Goal: Navigation & Orientation: Find specific page/section

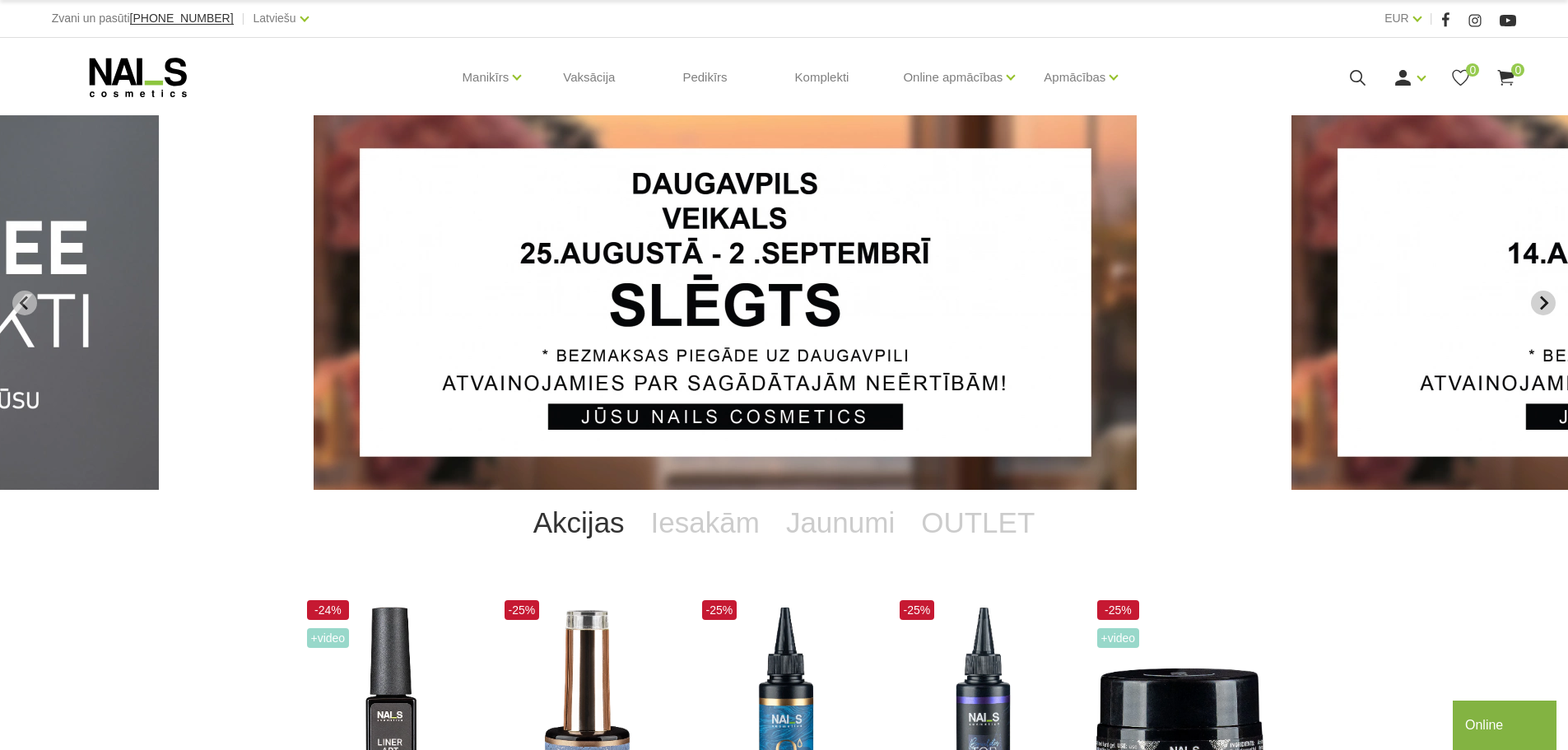
click at [1553, 303] on button "Next slide" at bounding box center [1544, 303] width 25 height 25
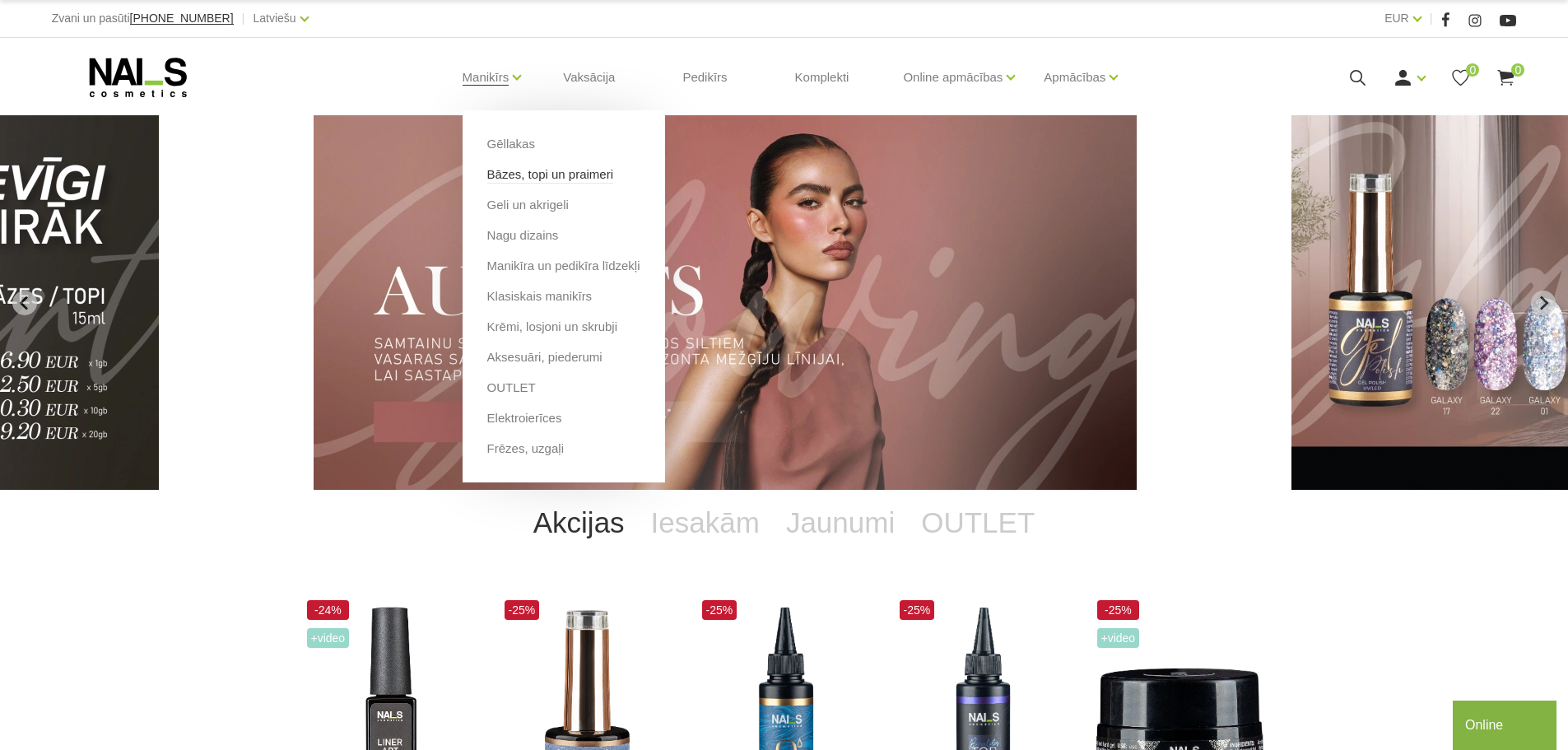
click at [529, 166] on link "Bāzes, topi un praimeri" at bounding box center [550, 174] width 126 height 18
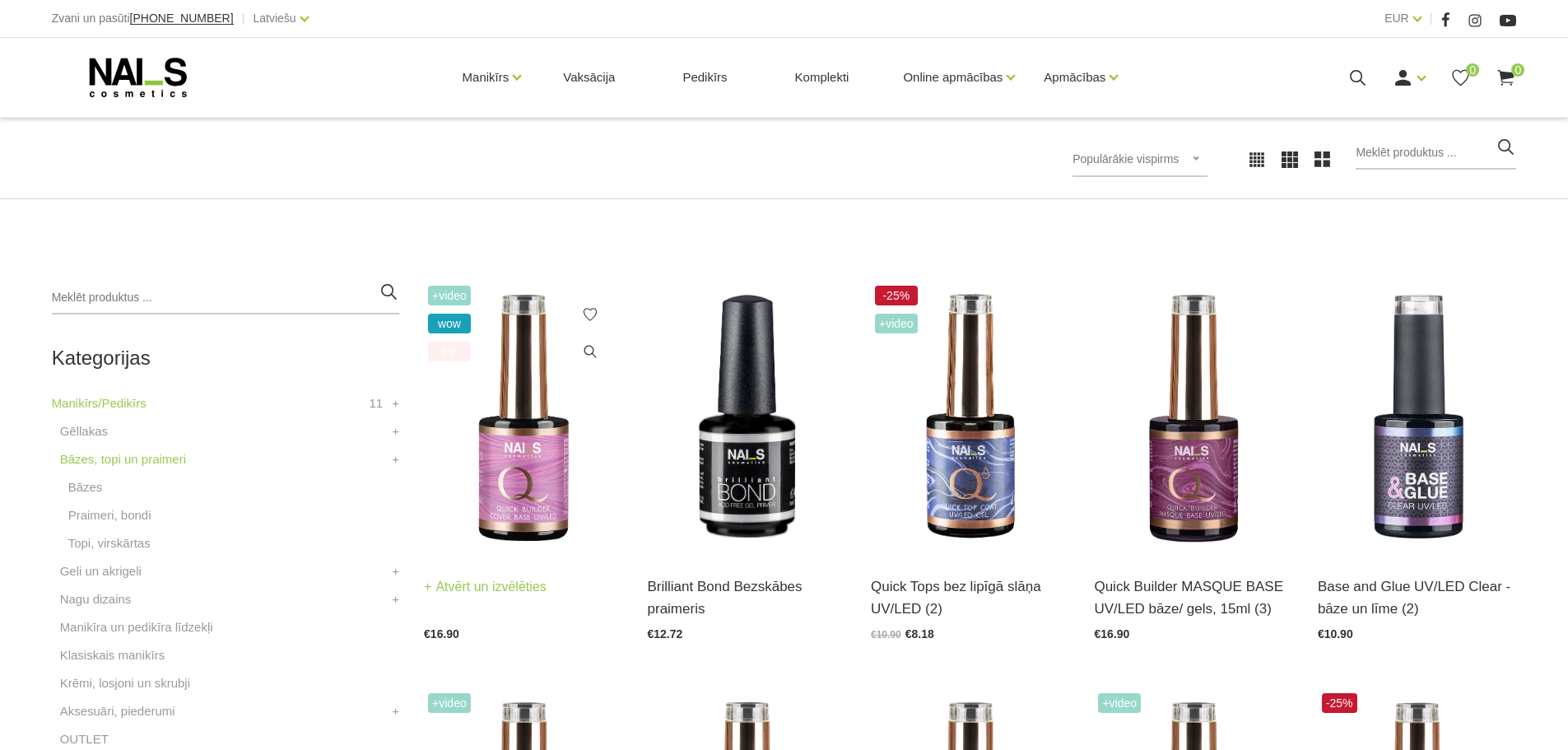
scroll to position [247, 0]
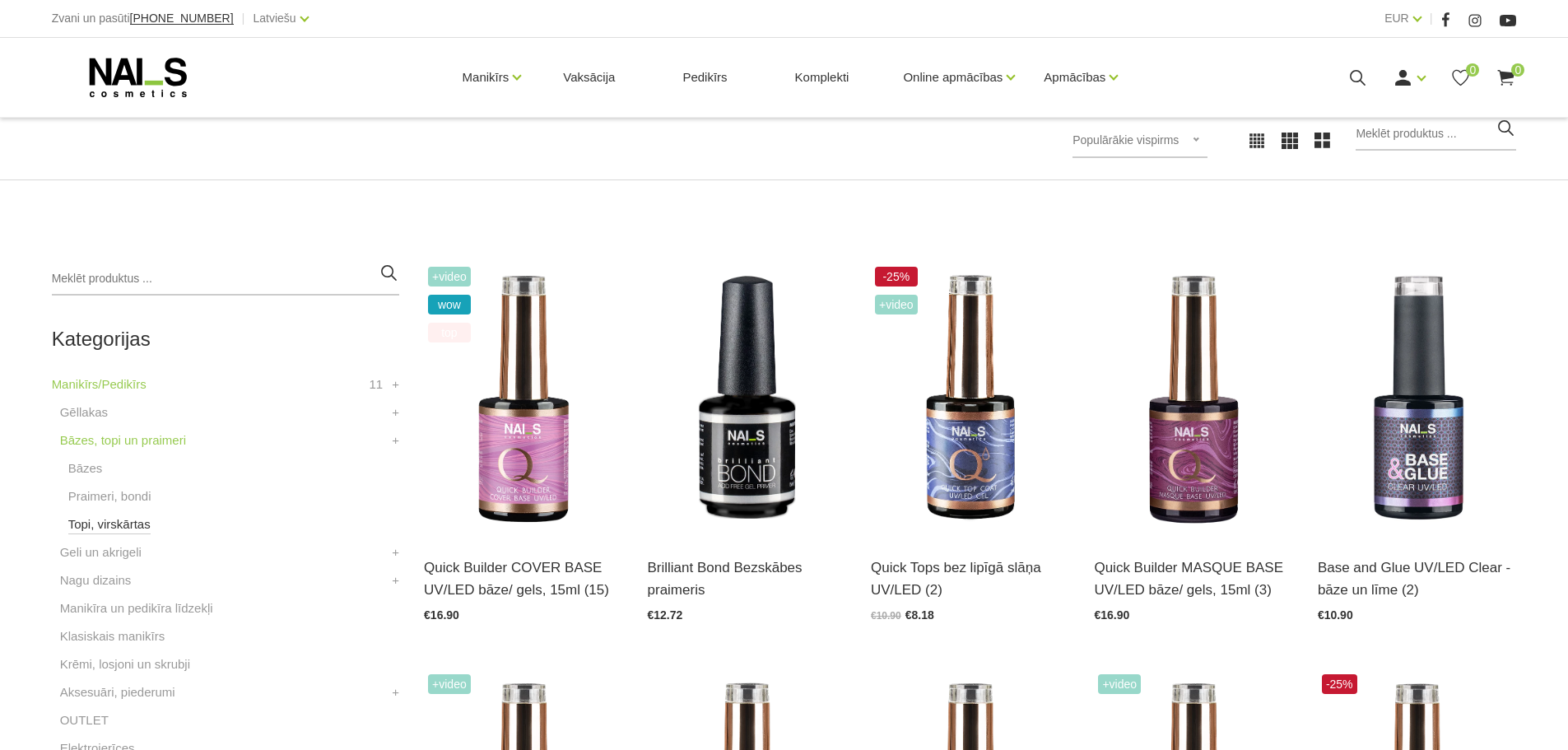
click at [128, 528] on link "Topi, virskārtas" at bounding box center [109, 525] width 82 height 19
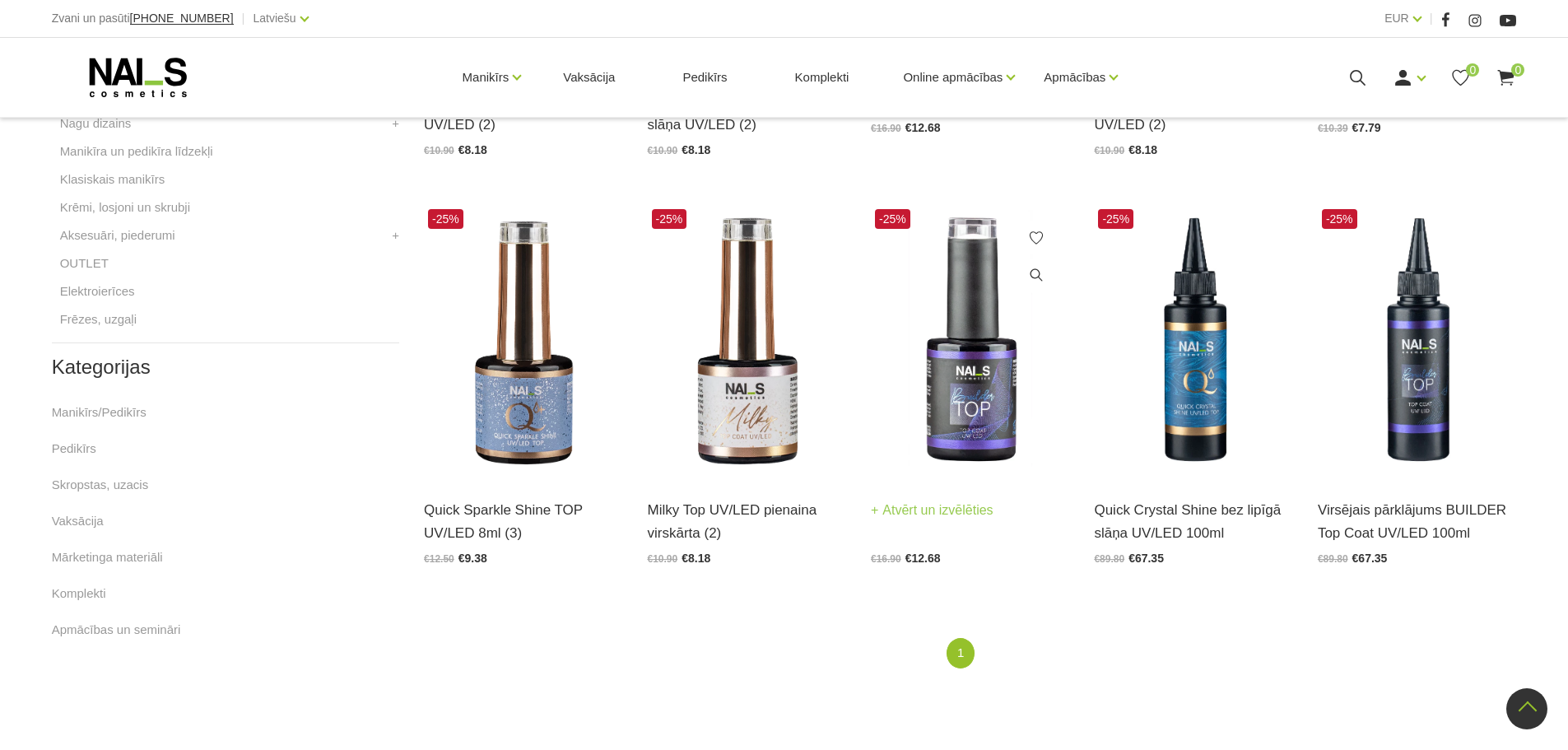
scroll to position [741, 0]
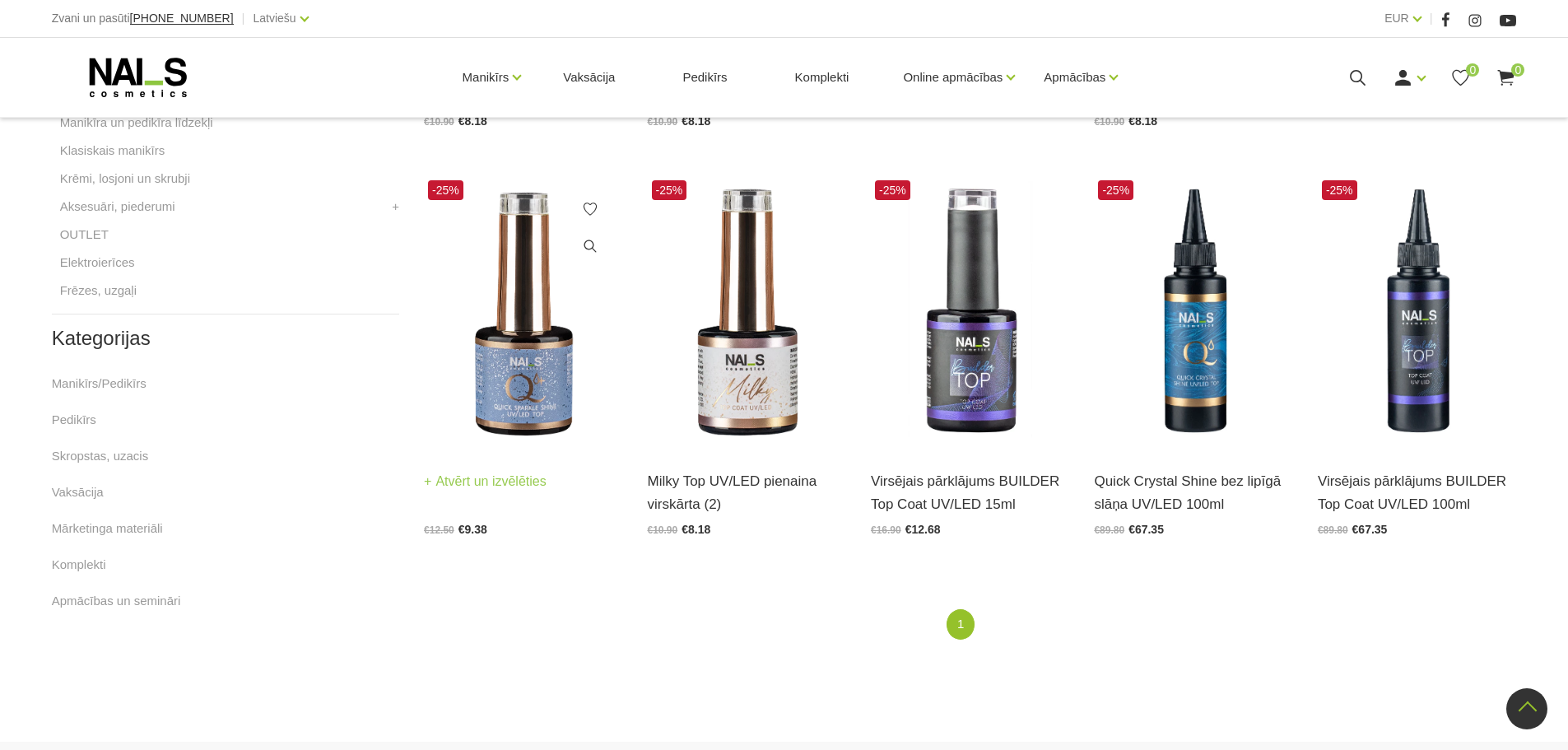
click at [523, 402] on img at bounding box center [522, 313] width 198 height 274
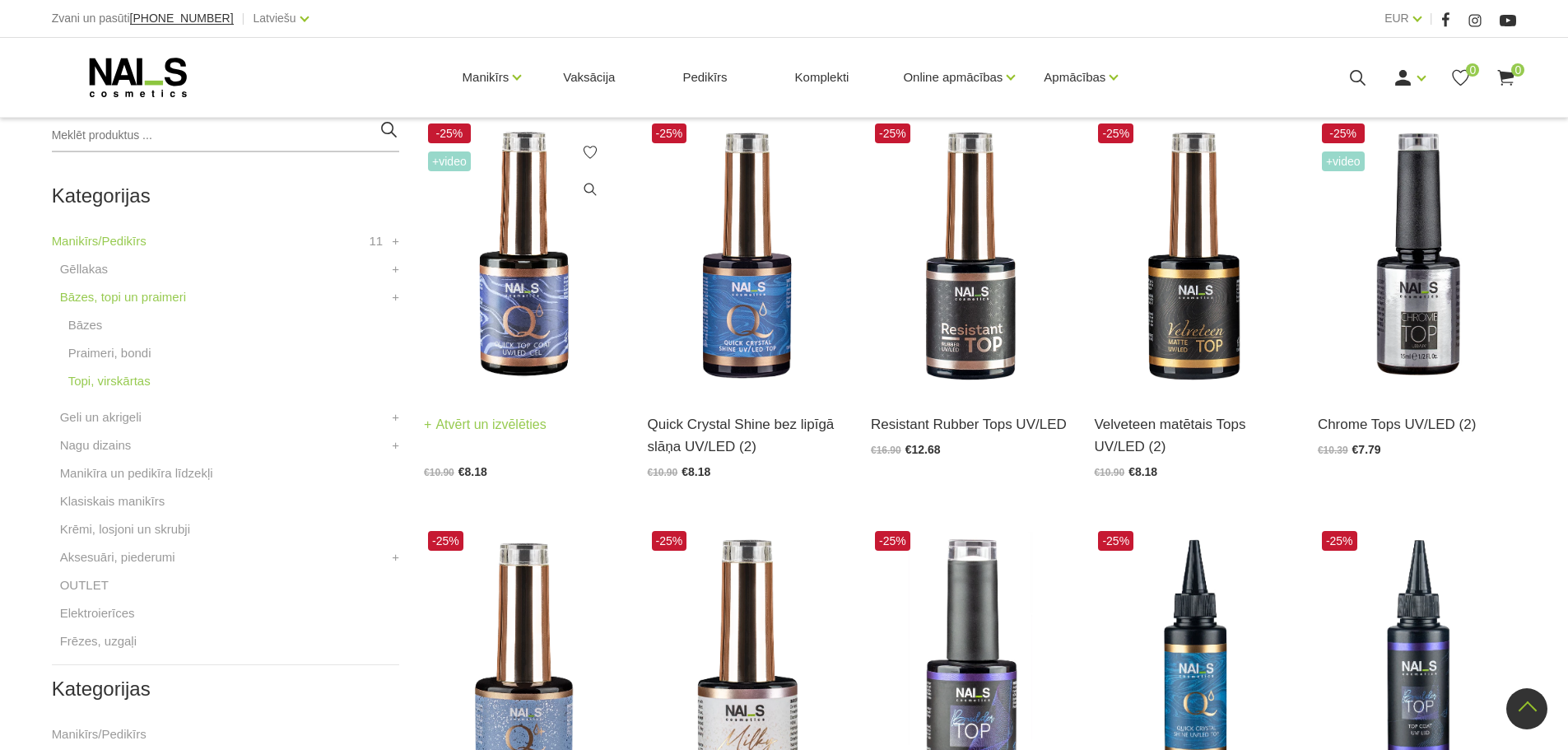
scroll to position [247, 0]
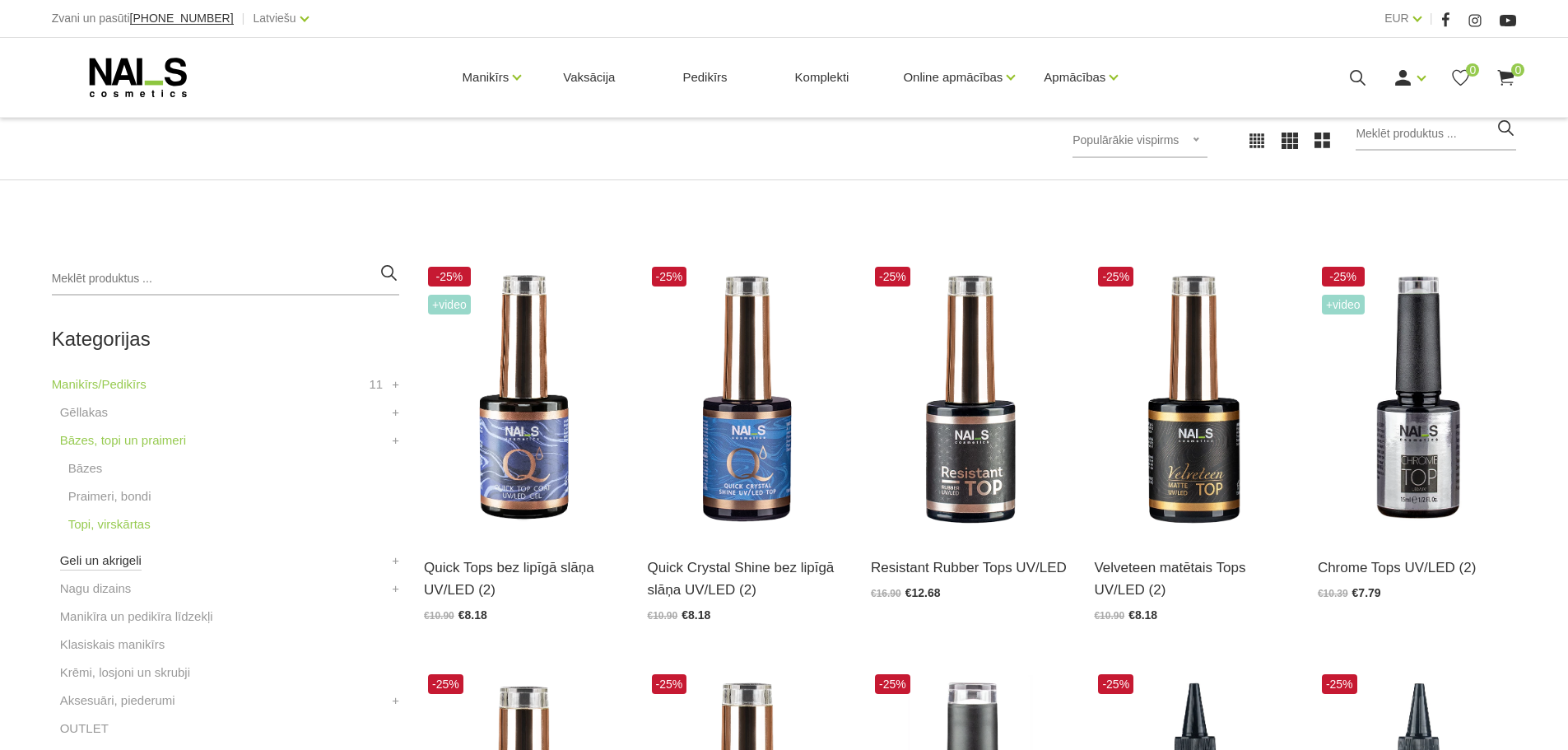
click at [122, 568] on link "Geli un akrigeli" at bounding box center [101, 560] width 81 height 19
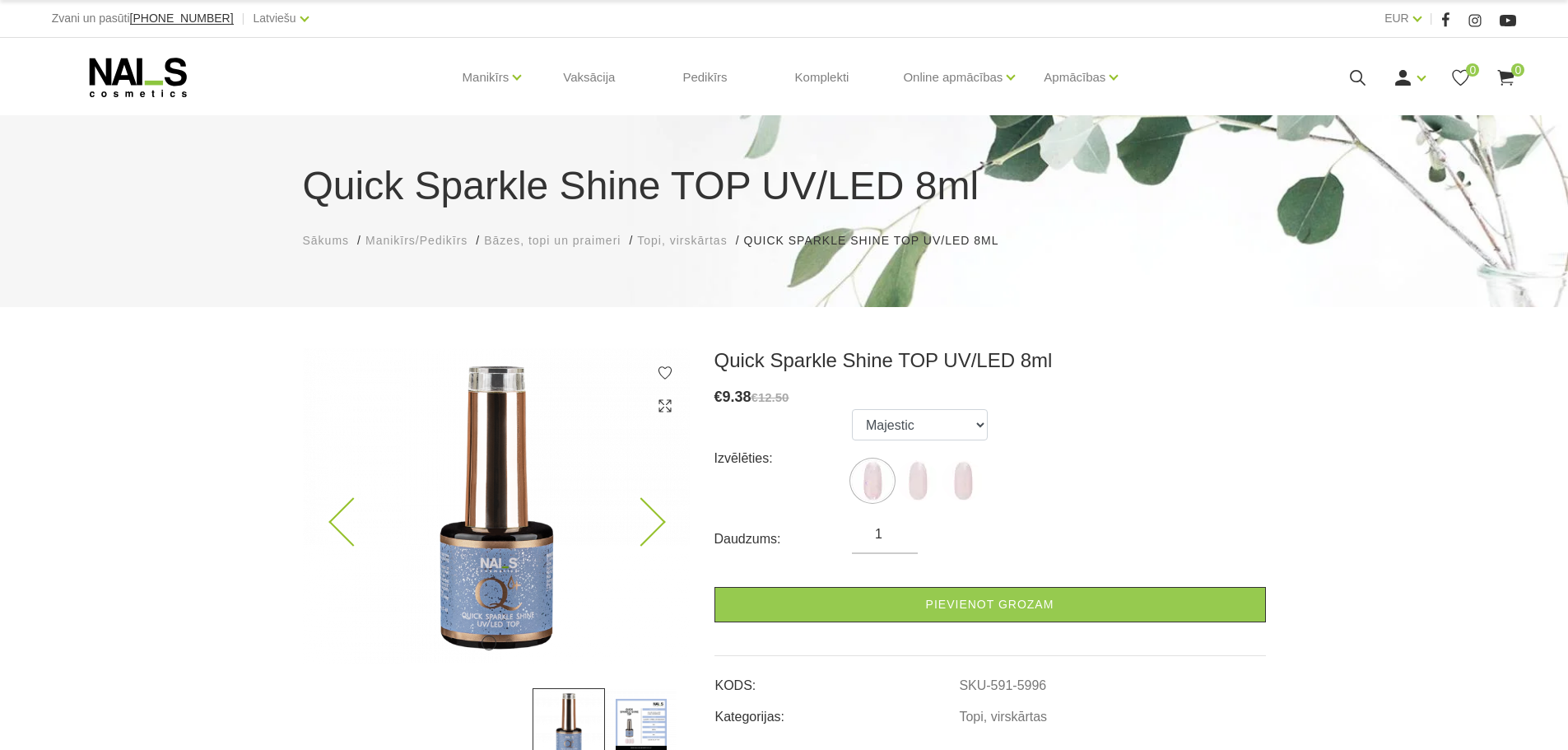
click at [655, 517] on icon at bounding box center [640, 523] width 48 height 48
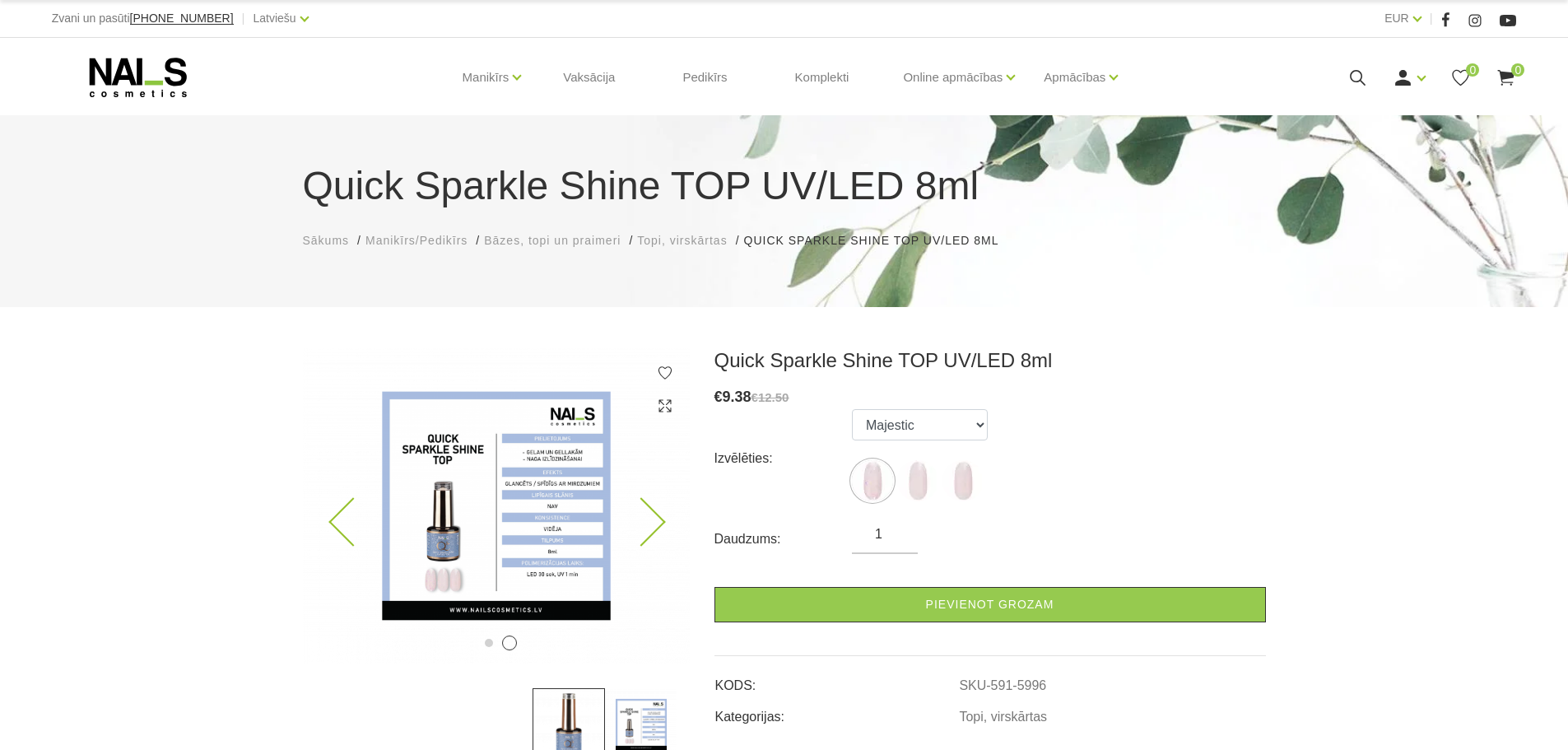
click at [655, 517] on icon at bounding box center [640, 523] width 48 height 48
click at [328, 523] on img at bounding box center [496, 506] width 387 height 315
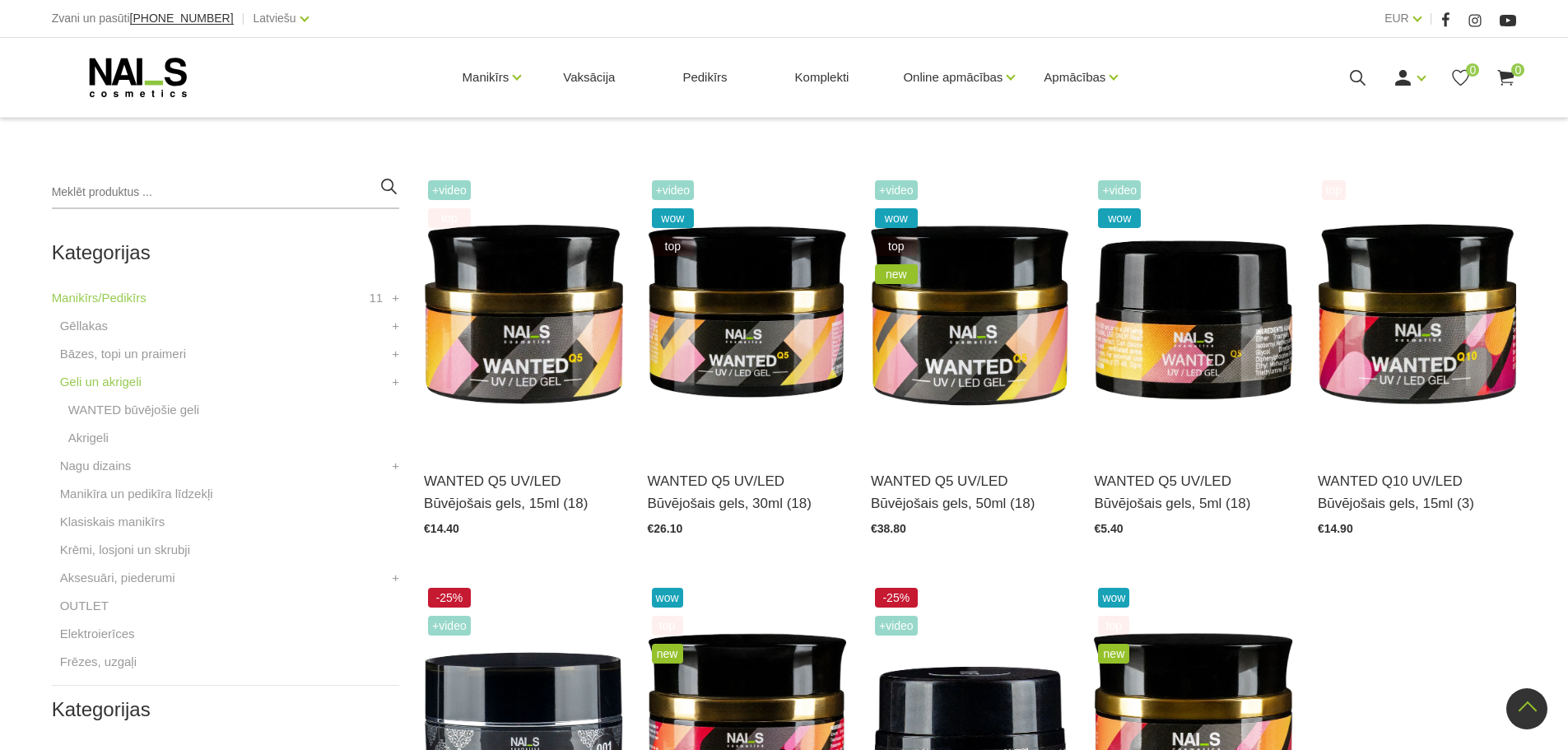
scroll to position [329, 0]
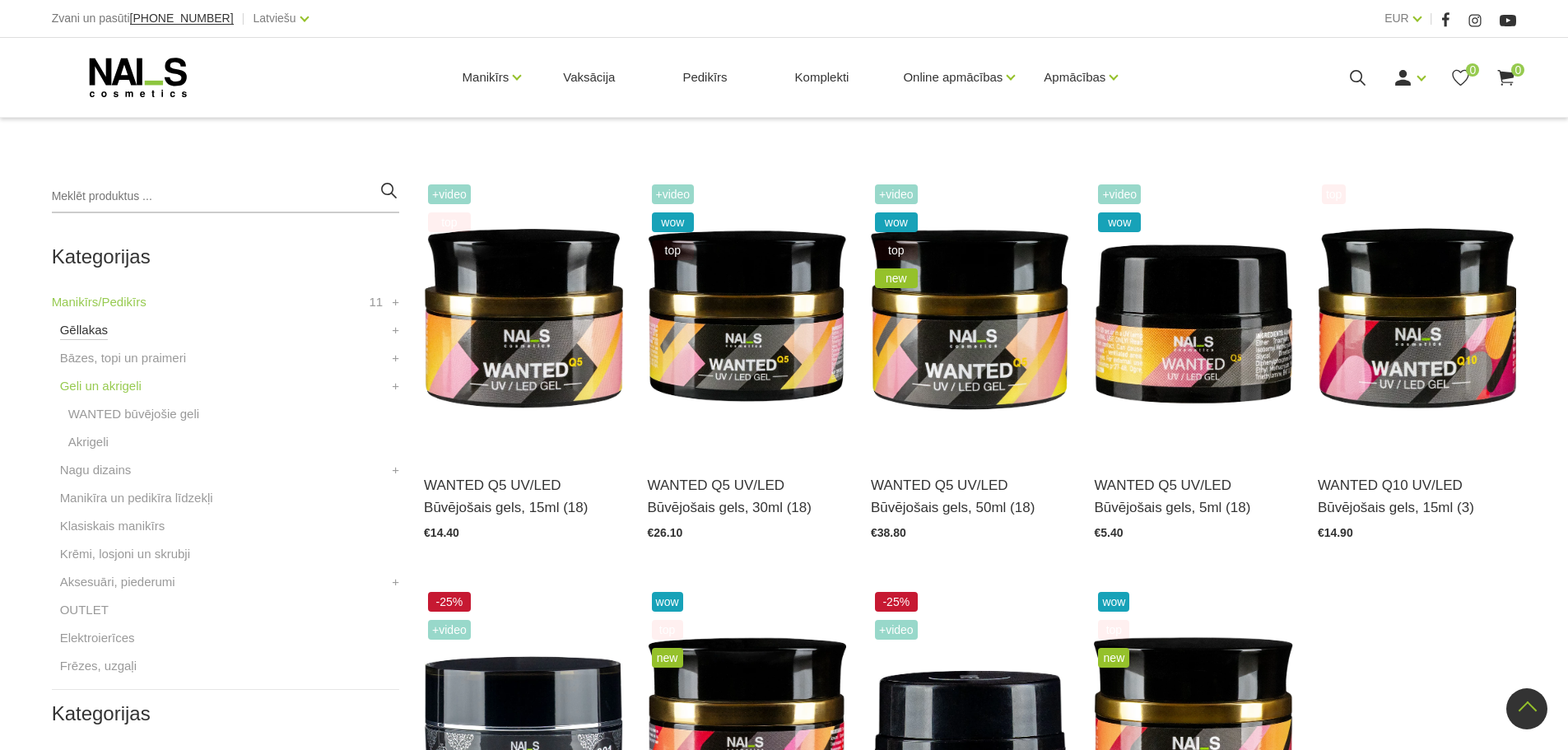
click at [98, 332] on link "Gēllakas" at bounding box center [83, 330] width 47 height 19
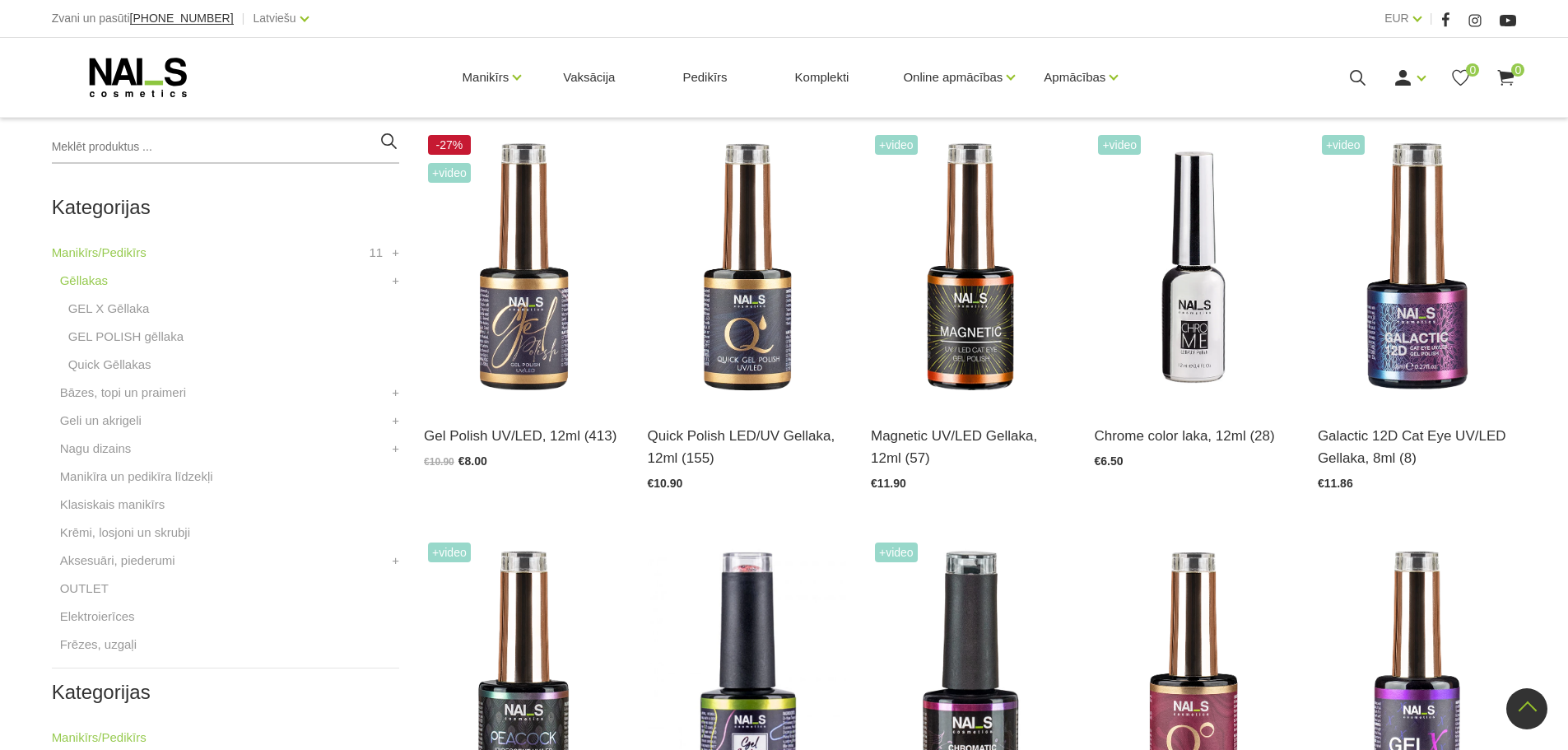
scroll to position [329, 0]
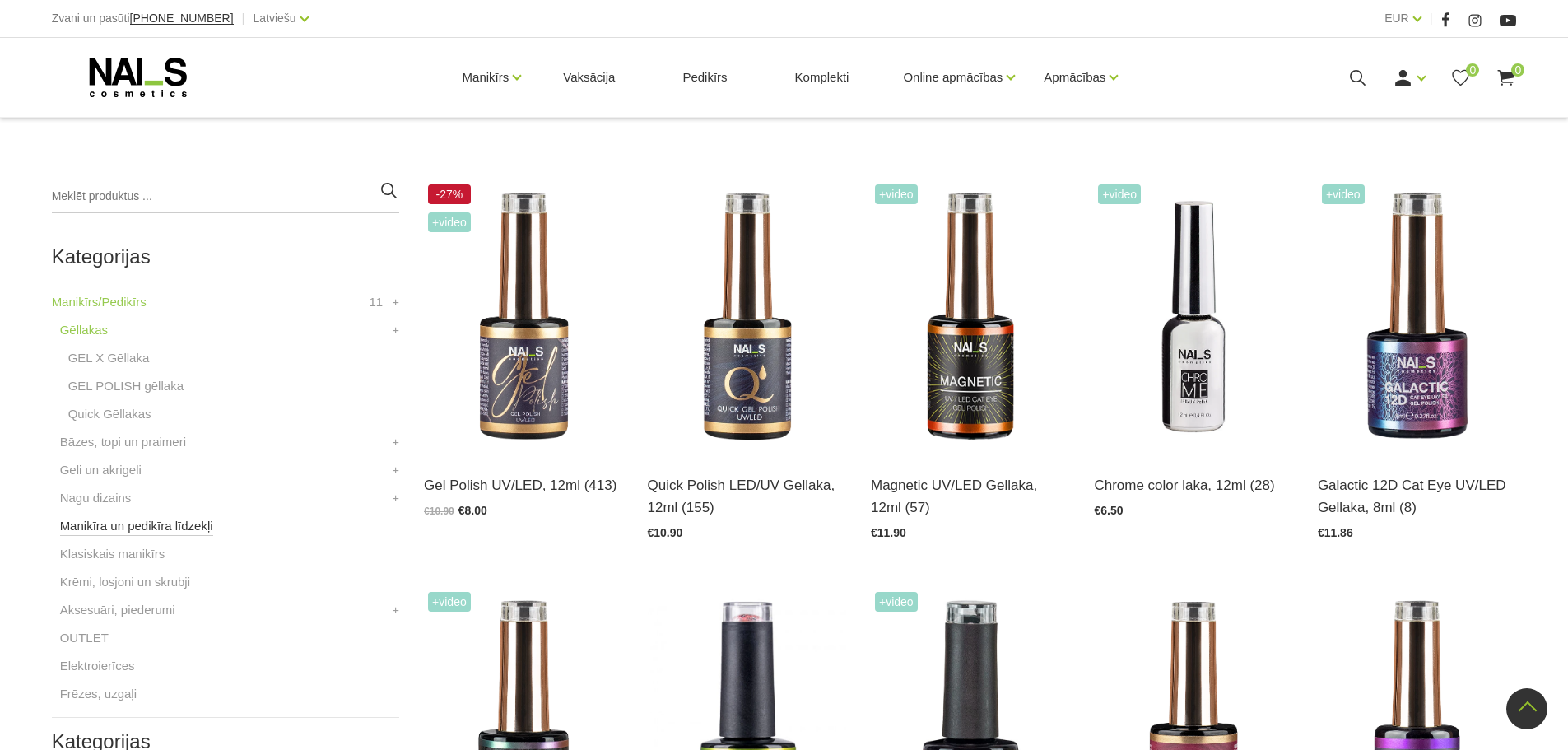
click at [147, 525] on link "Manikīra un pedikīra līdzekļi" at bounding box center [136, 526] width 153 height 19
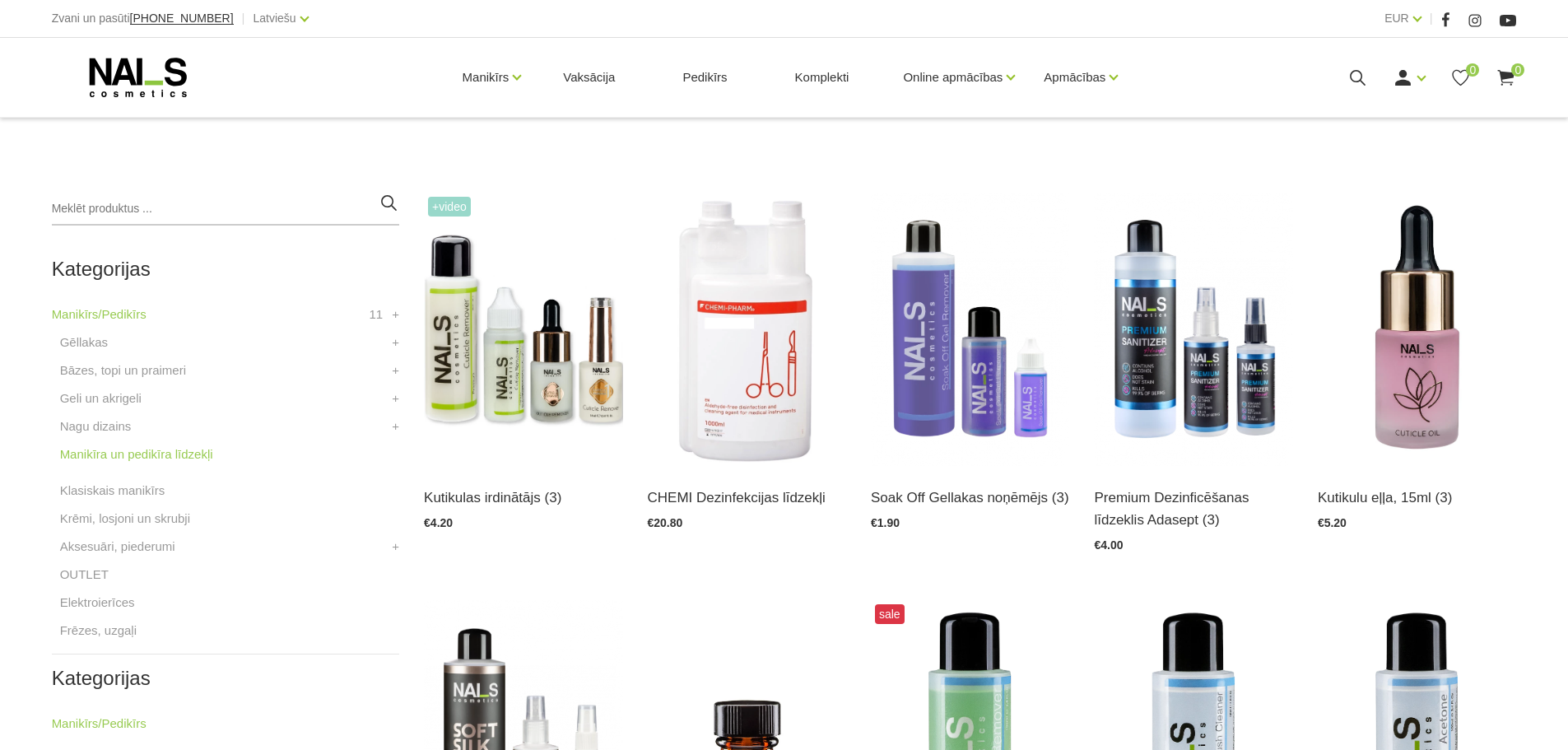
scroll to position [329, 0]
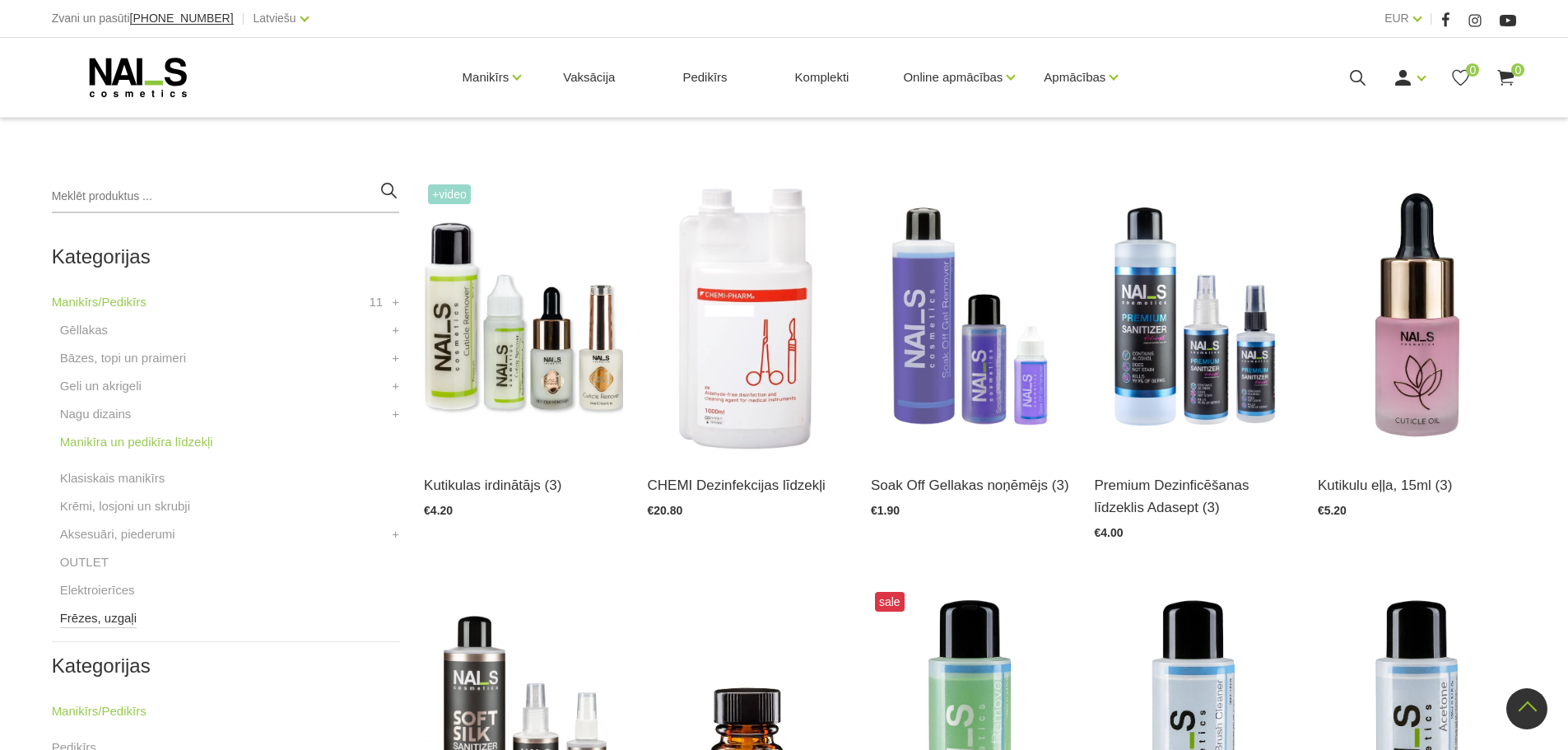
click at [124, 625] on link "Frēzes, uzgaļi" at bounding box center [98, 618] width 76 height 19
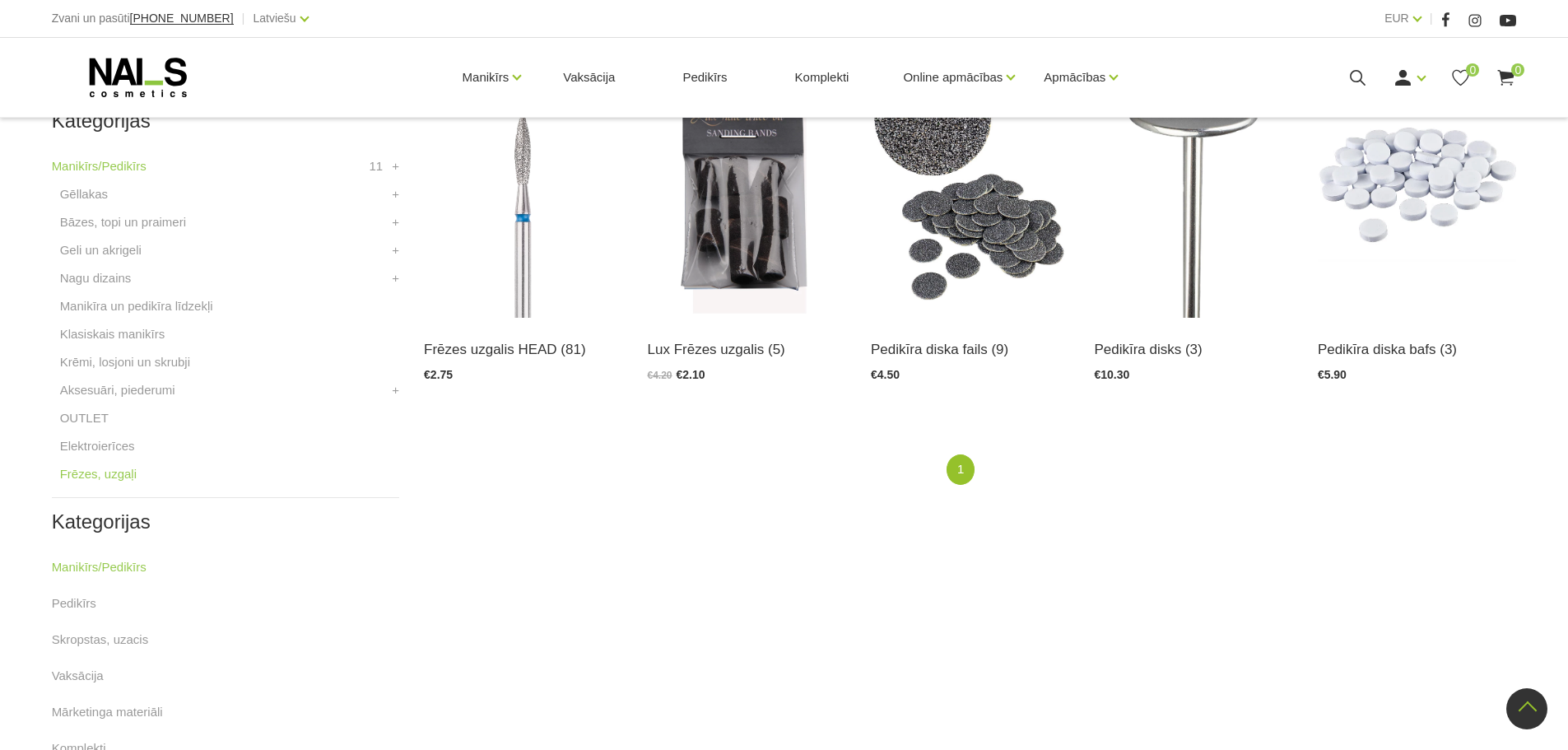
scroll to position [495, 0]
